Goal: Find specific page/section: Find specific page/section

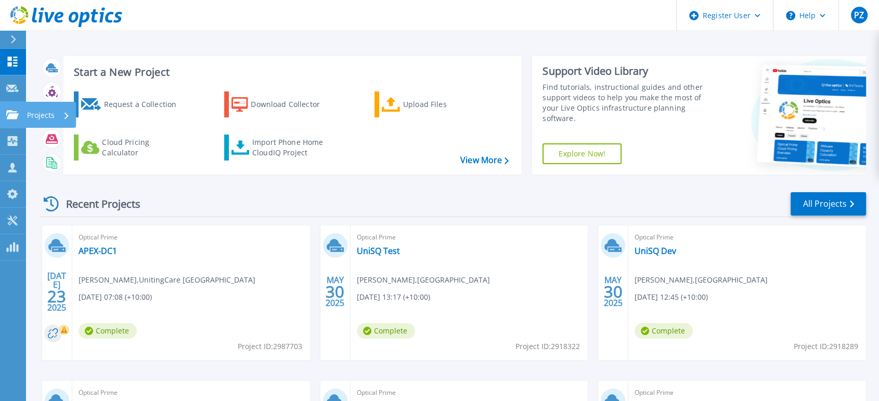
click at [54, 113] on p "Projects" at bounding box center [41, 115] width 28 height 27
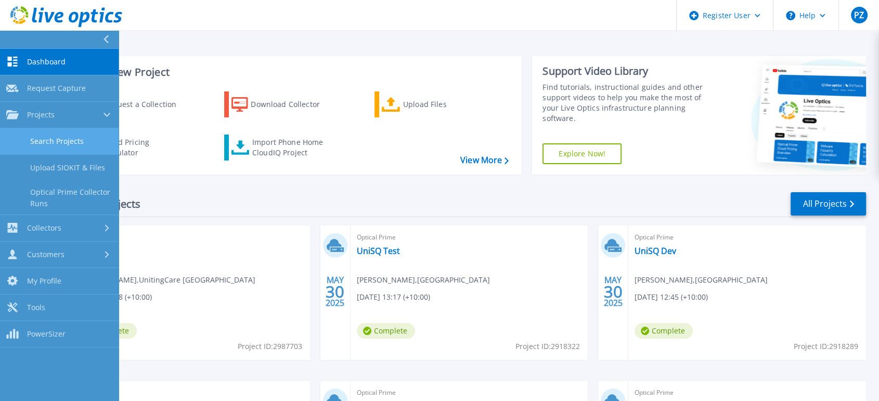
click at [58, 134] on link "Search Projects" at bounding box center [59, 141] width 119 height 27
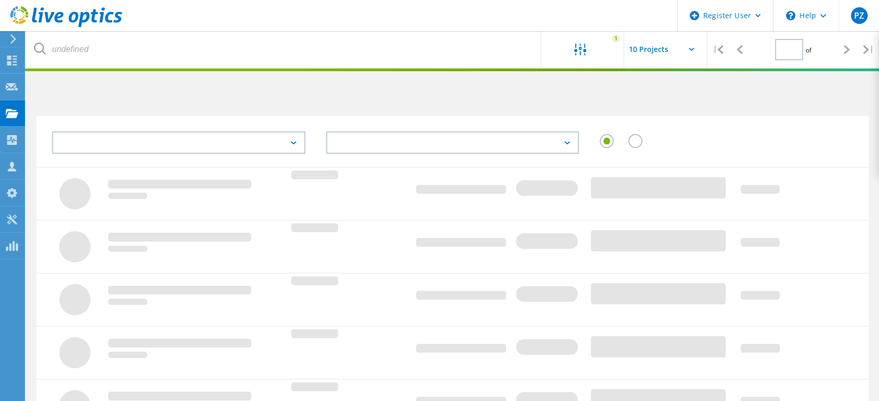
type input "1"
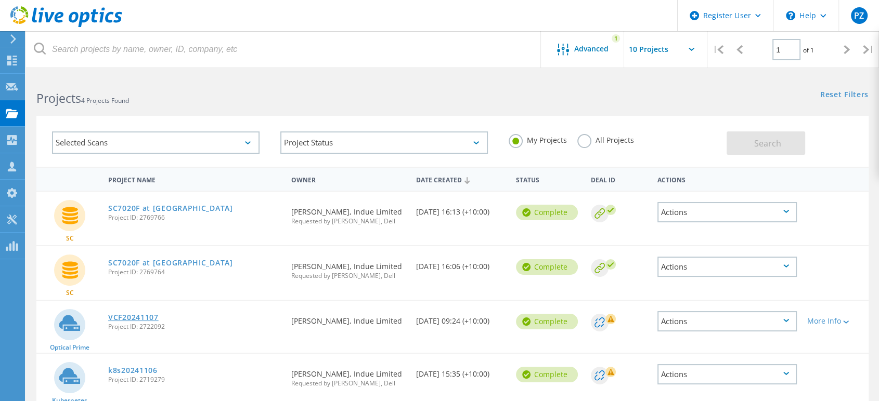
click at [145, 315] on link "VCF20241107" at bounding box center [133, 317] width 50 height 7
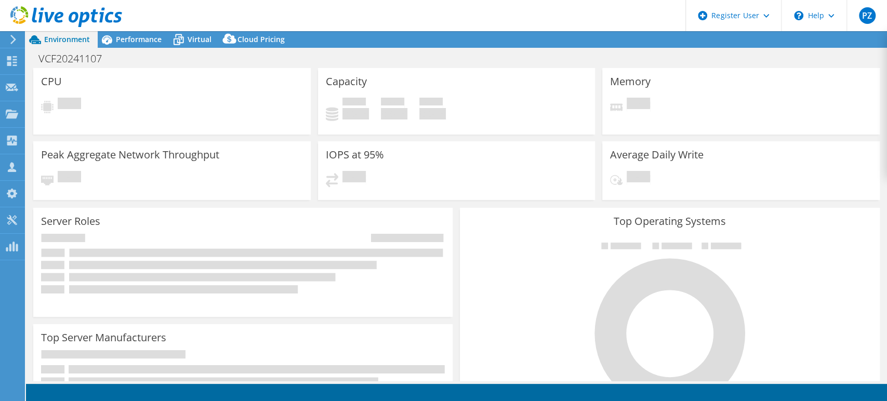
select select "[GEOGRAPHIC_DATA]"
select select "USD"
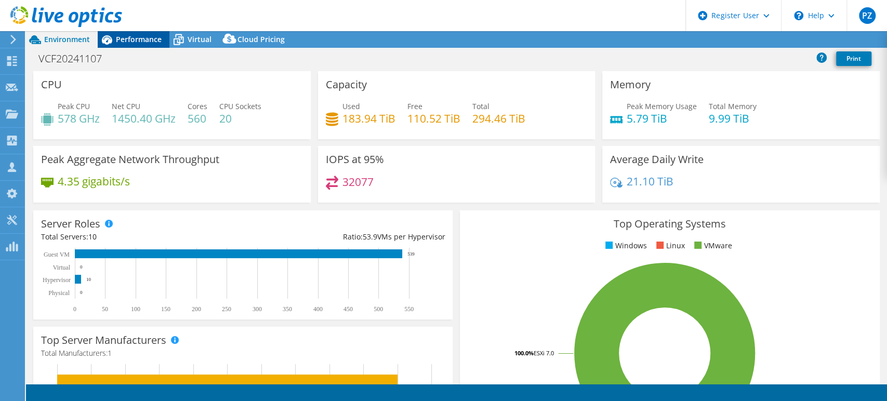
click at [141, 45] on div "Performance" at bounding box center [134, 39] width 72 height 17
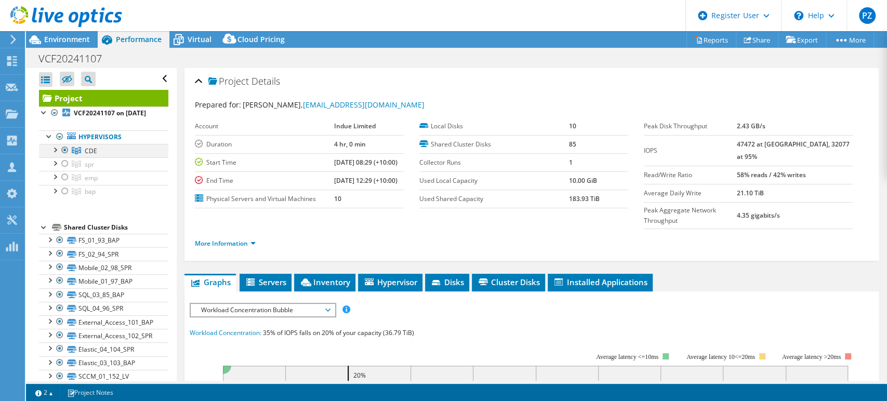
click at [54, 154] on div at bounding box center [54, 149] width 10 height 10
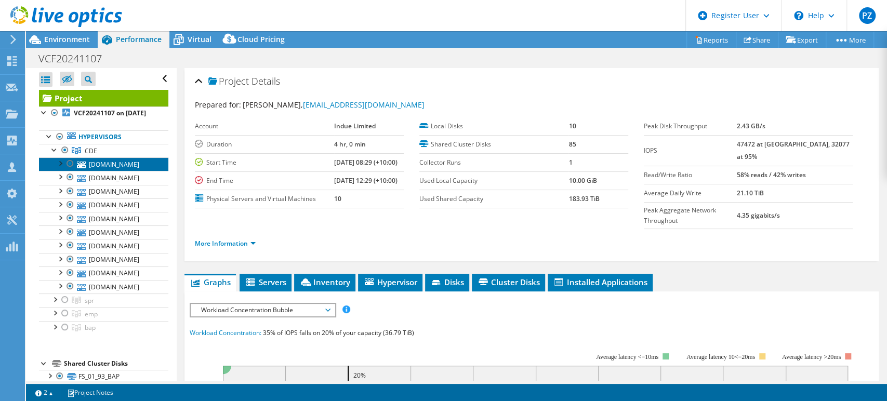
click at [110, 171] on link "esxi-prod-spr-26.creditlink.com.au" at bounding box center [103, 165] width 129 height 14
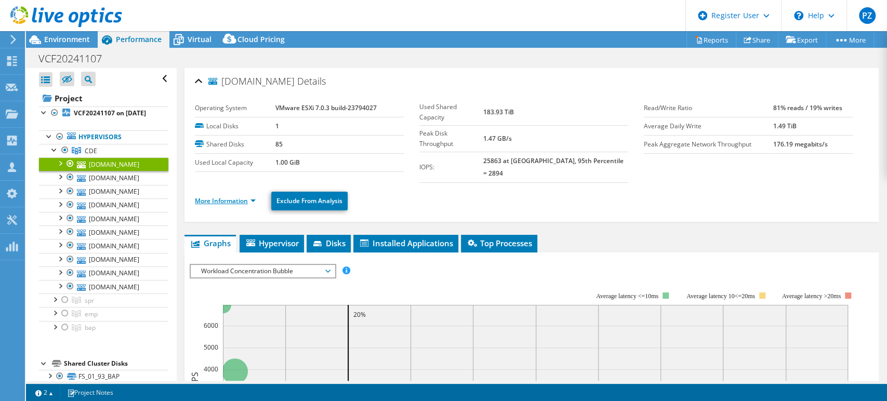
click at [238, 197] on link "More Information" at bounding box center [225, 201] width 61 height 9
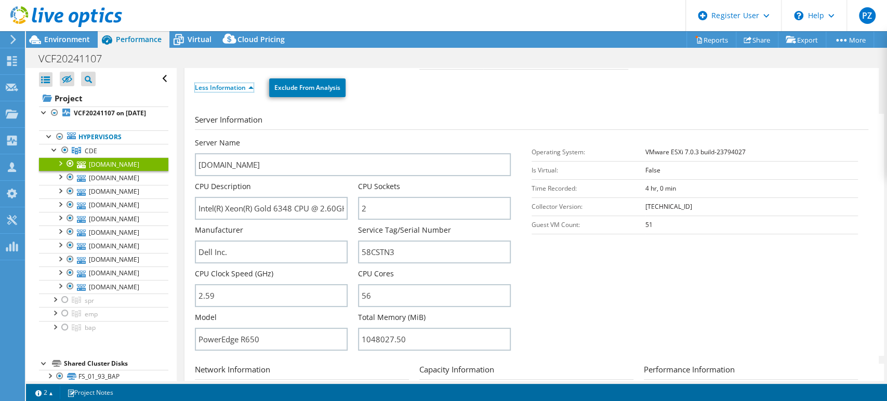
scroll to position [116, 0]
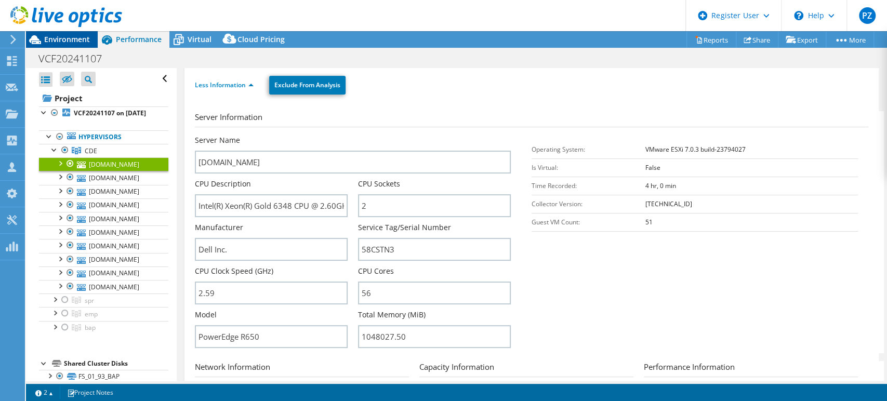
click at [62, 43] on span "Environment" at bounding box center [67, 39] width 46 height 10
